Goal: Transaction & Acquisition: Purchase product/service

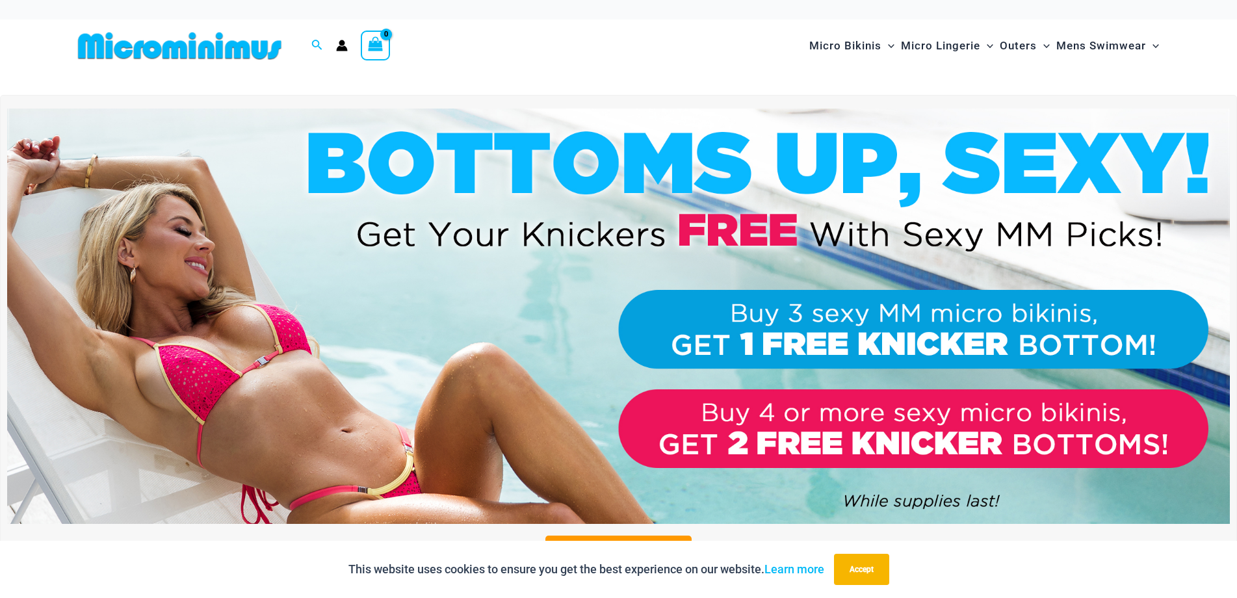
click at [448, 20] on div "Search for: Search Search No products in the cart. No products in the cart. Con…" at bounding box center [332, 46] width 518 height 53
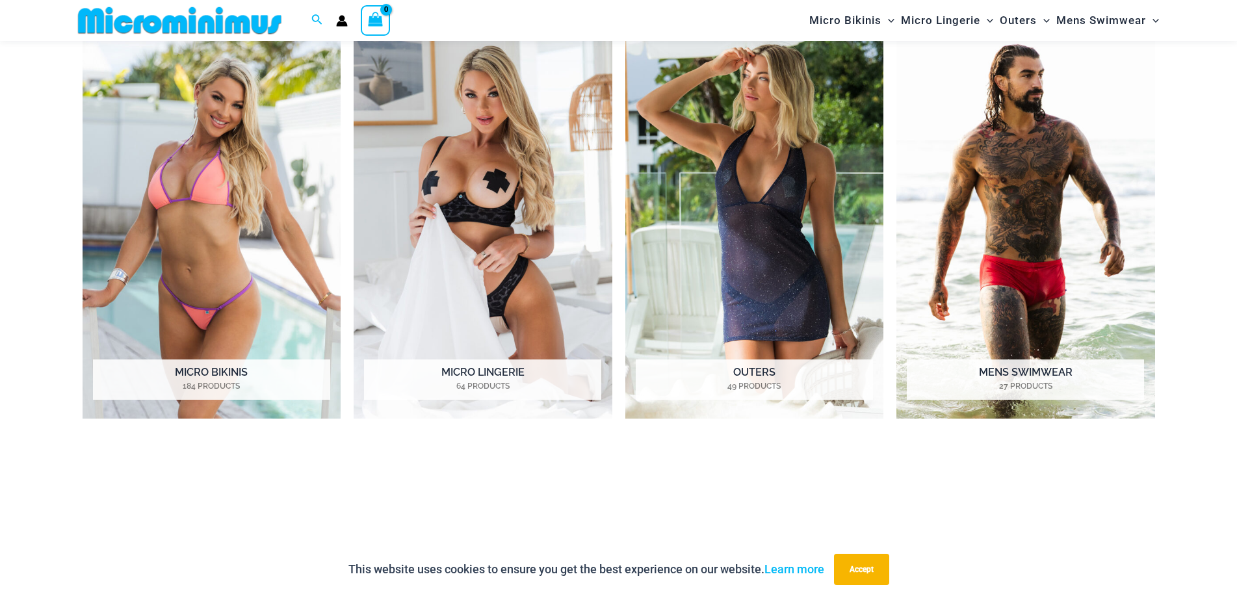
scroll to position [768, 0]
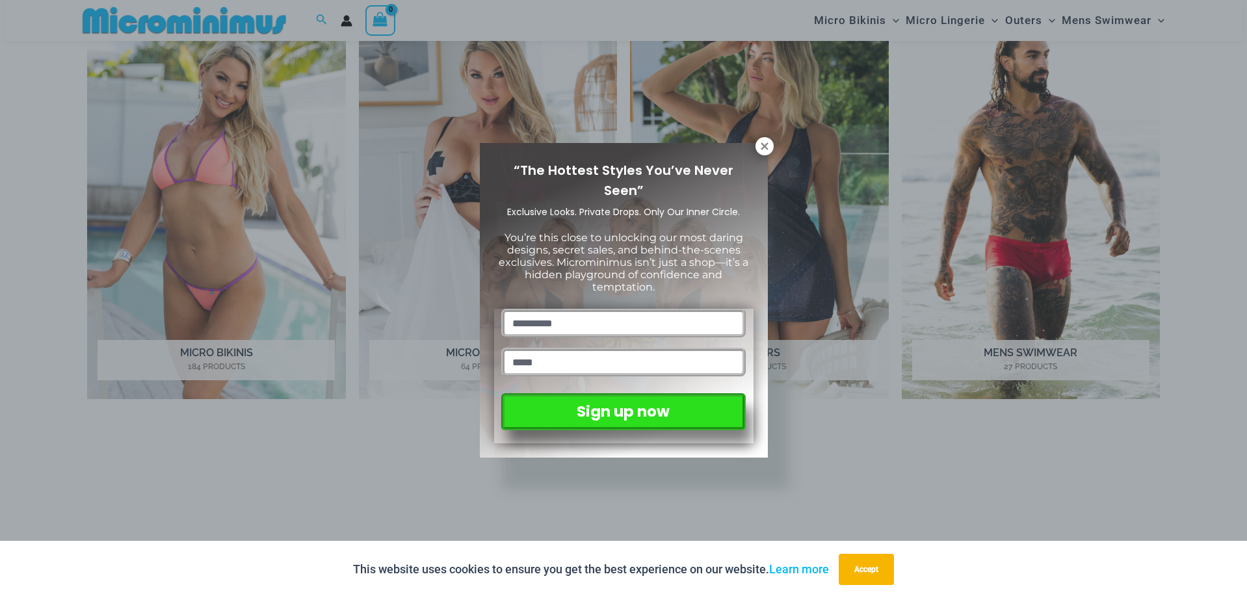
click at [345, 540] on div "“The Hottest Styles You’ve Never Seen” Exclusive Looks. Private Drops. Only Our…" at bounding box center [623, 299] width 1247 height 598
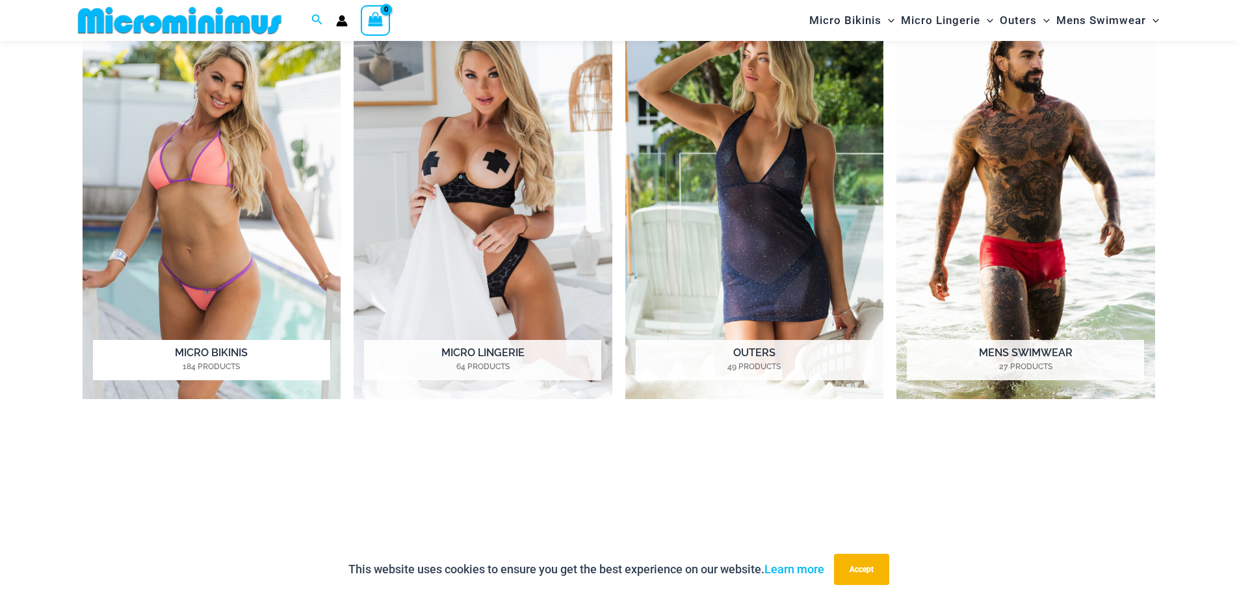
click at [262, 354] on h2 "Micro Bikinis 184 Products" at bounding box center [211, 360] width 237 height 40
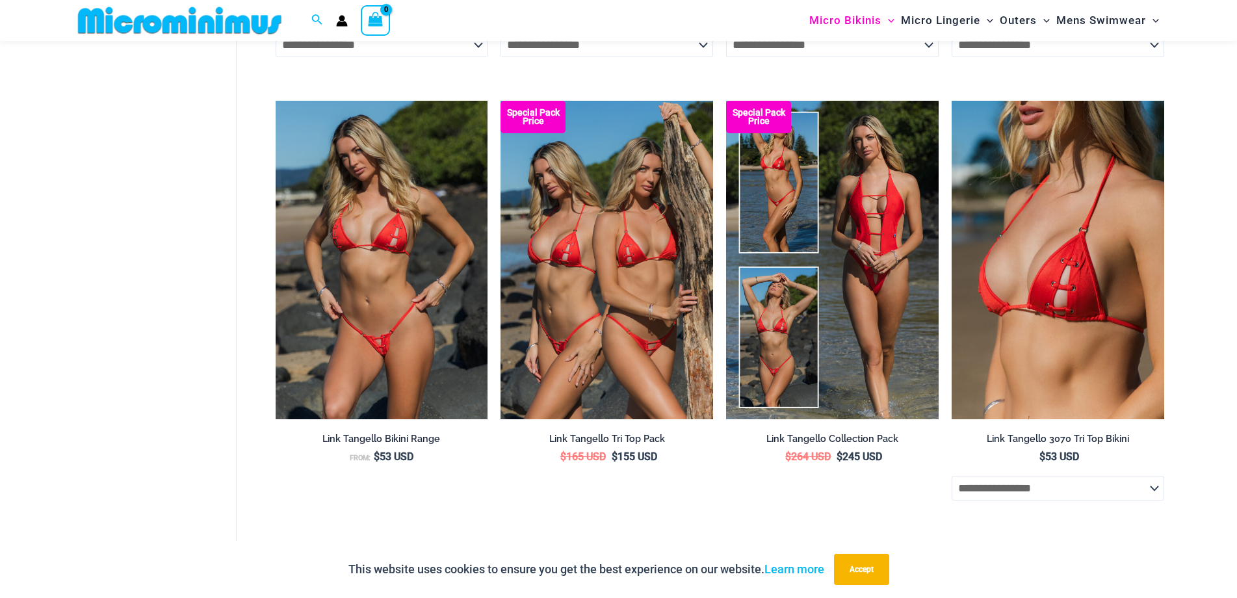
scroll to position [3498, 0]
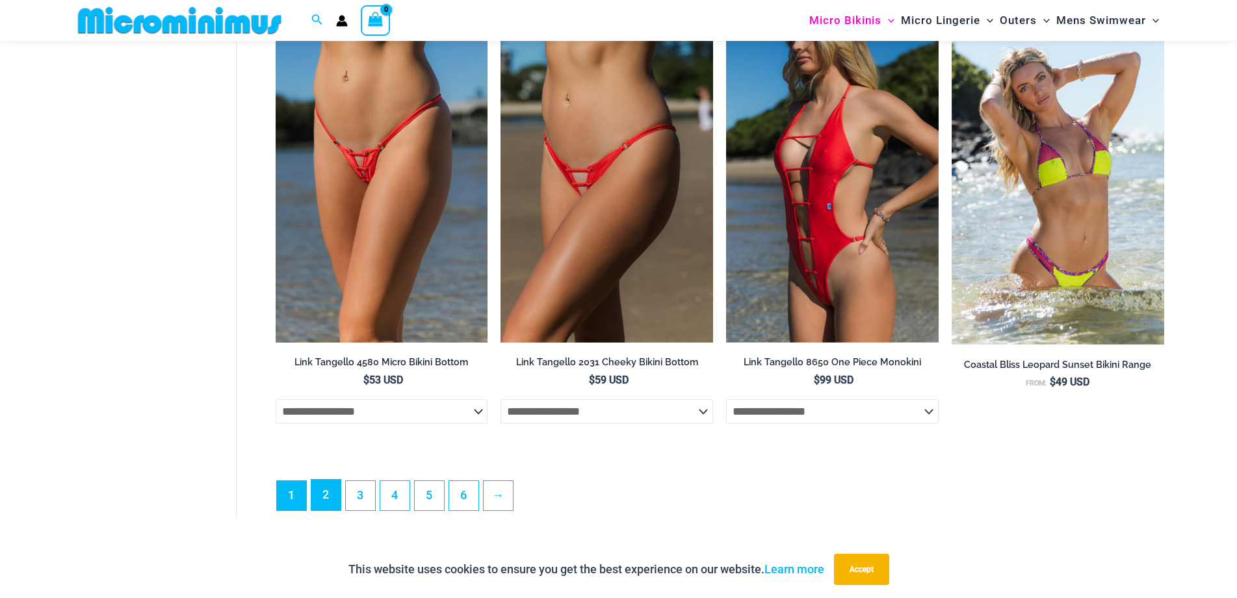
click at [330, 510] on link "2" at bounding box center [325, 495] width 29 height 31
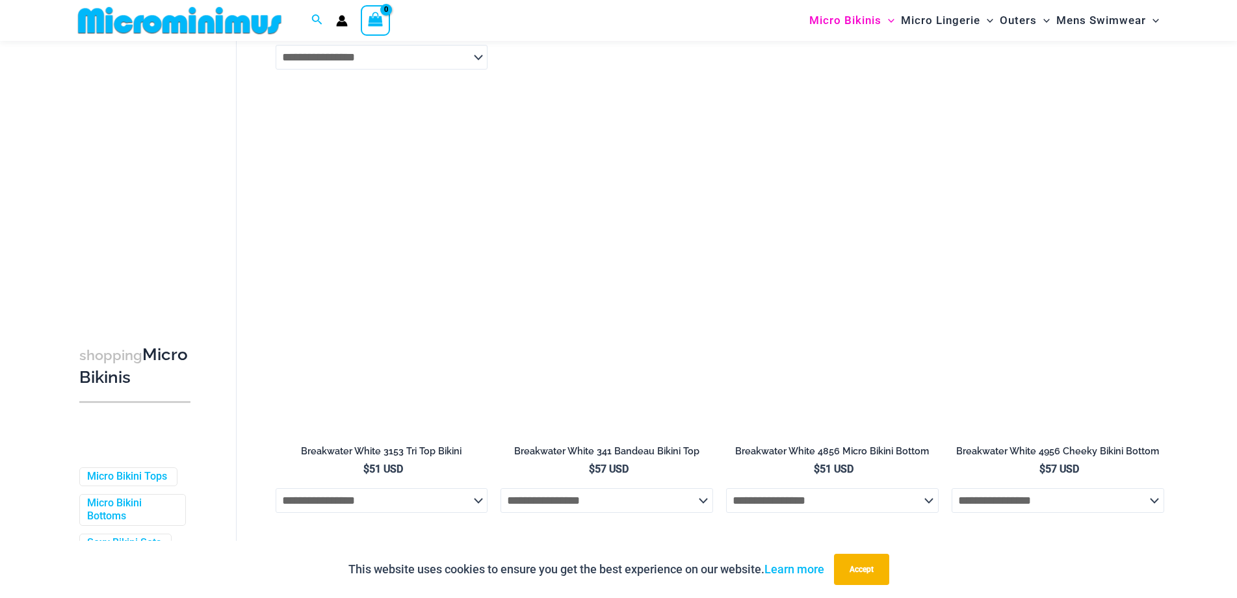
scroll to position [2719, 0]
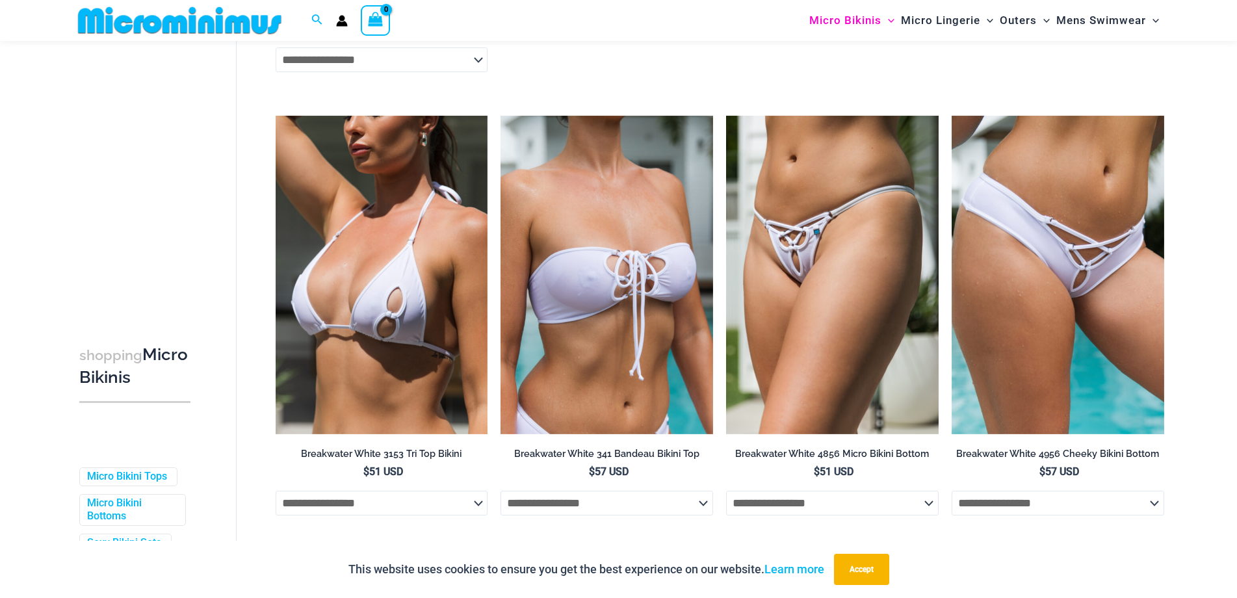
click at [398, 516] on select "**********" at bounding box center [382, 503] width 213 height 25
click at [400, 516] on select "**********" at bounding box center [382, 503] width 213 height 25
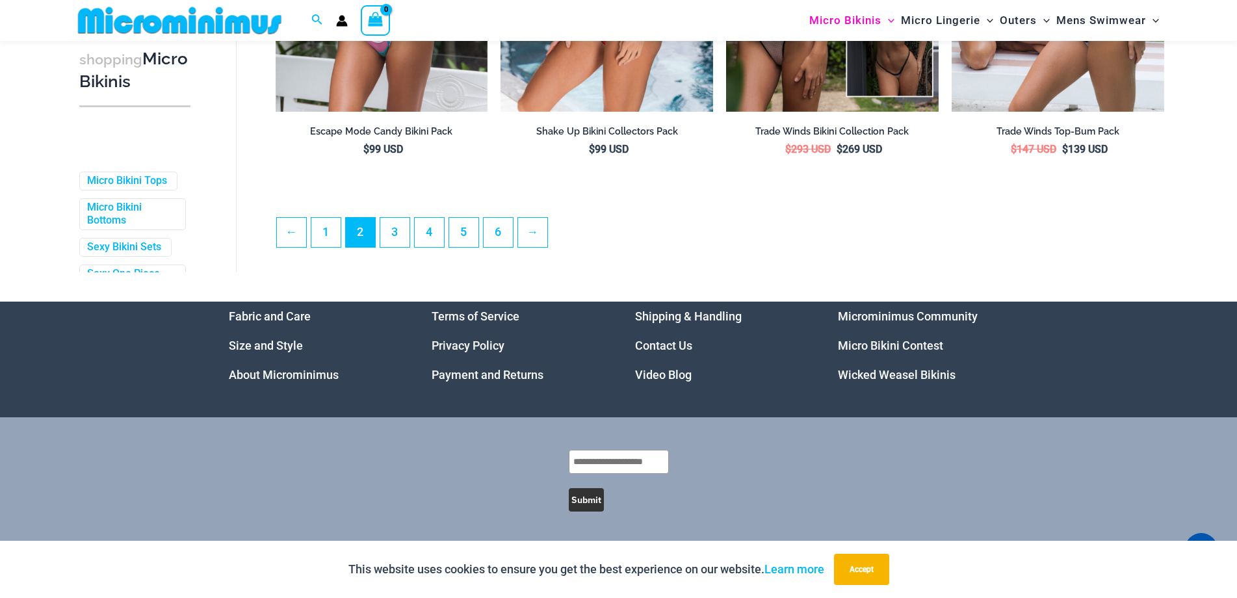
scroll to position [3501, 0]
click at [406, 236] on link "3" at bounding box center [394, 231] width 29 height 31
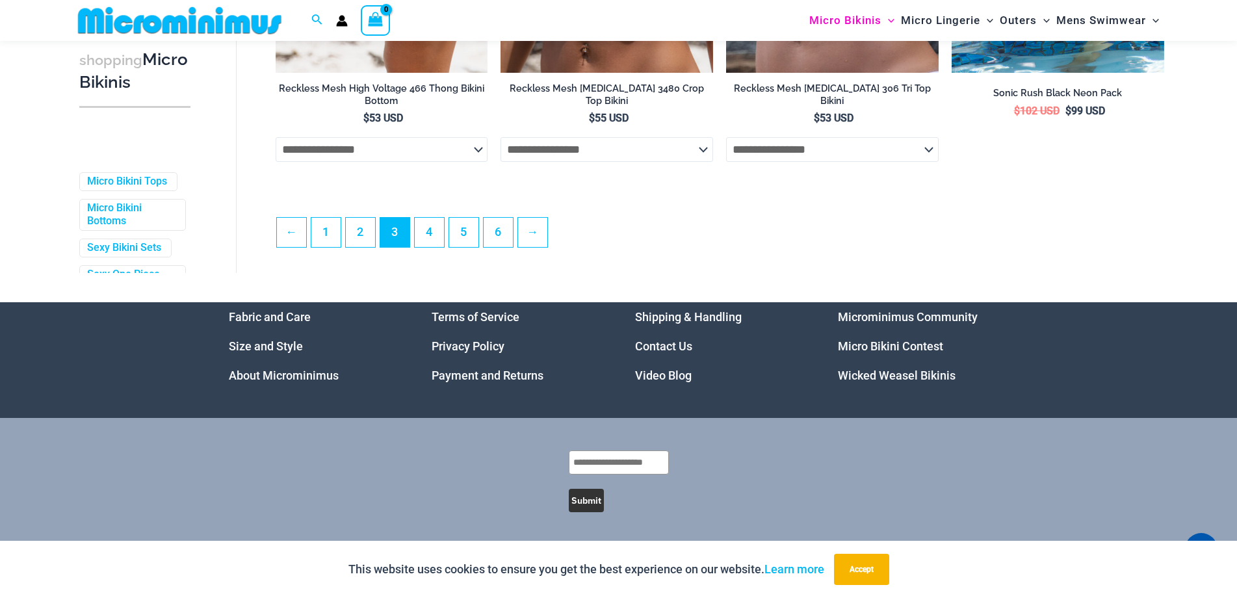
scroll to position [3534, 0]
click at [422, 235] on link "4" at bounding box center [429, 231] width 29 height 31
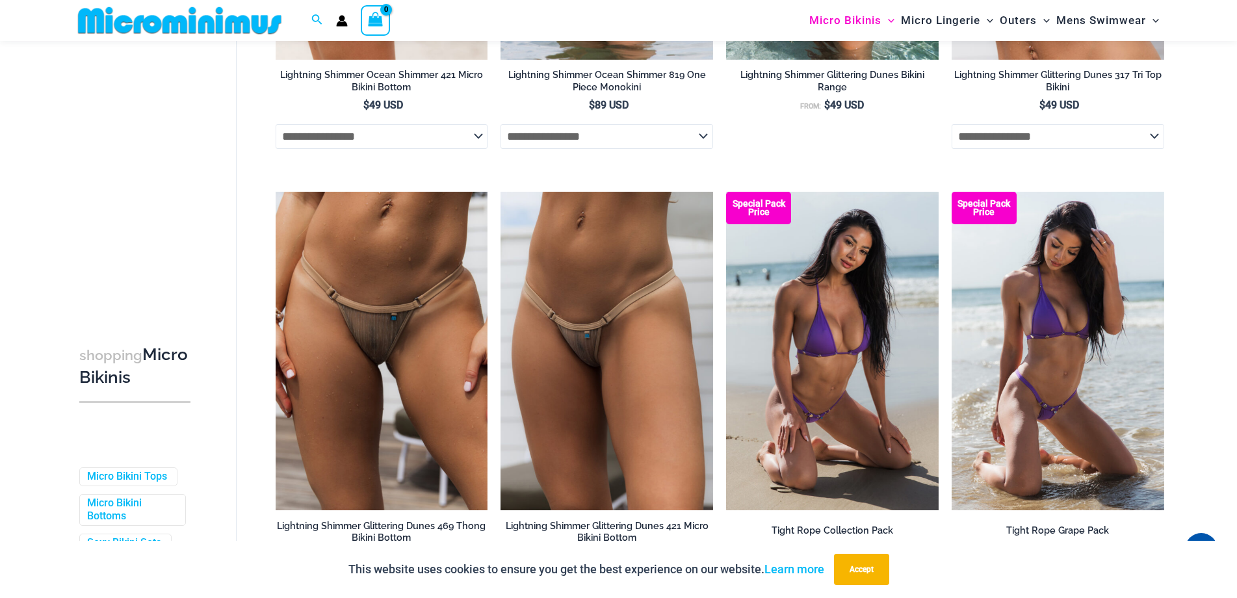
scroll to position [3378, 0]
